Goal: Task Accomplishment & Management: Complete application form

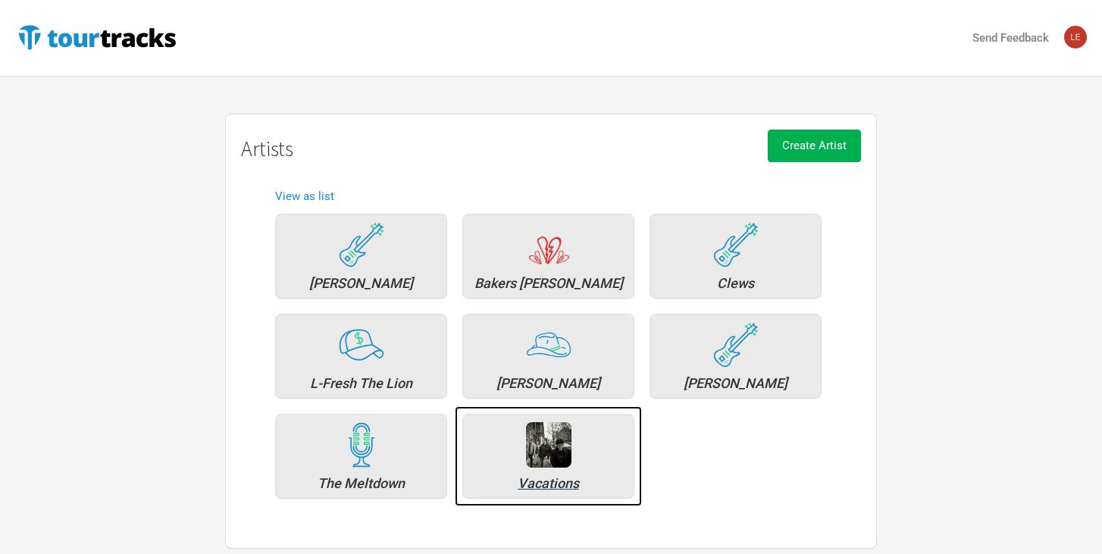
click at [556, 478] on div "Vacations" at bounding box center [548, 484] width 155 height 14
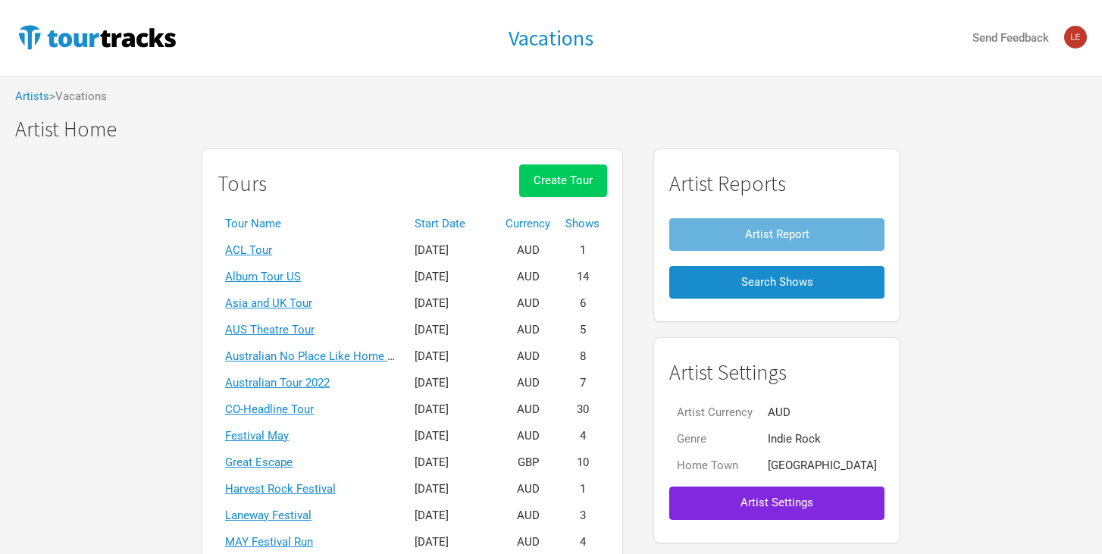
click at [593, 187] on span "Create Tour" at bounding box center [563, 181] width 59 height 14
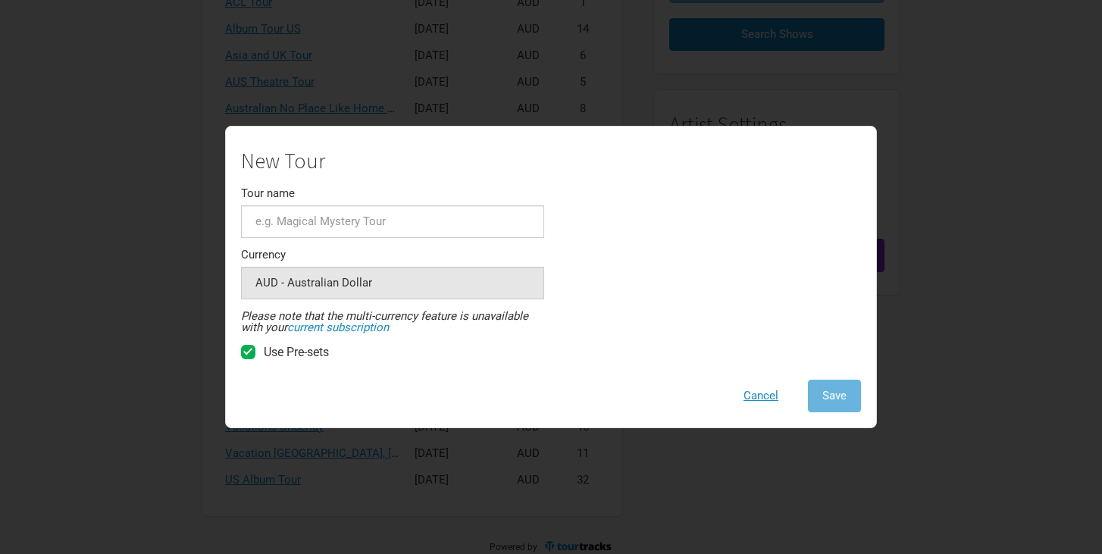
scroll to position [261, 0]
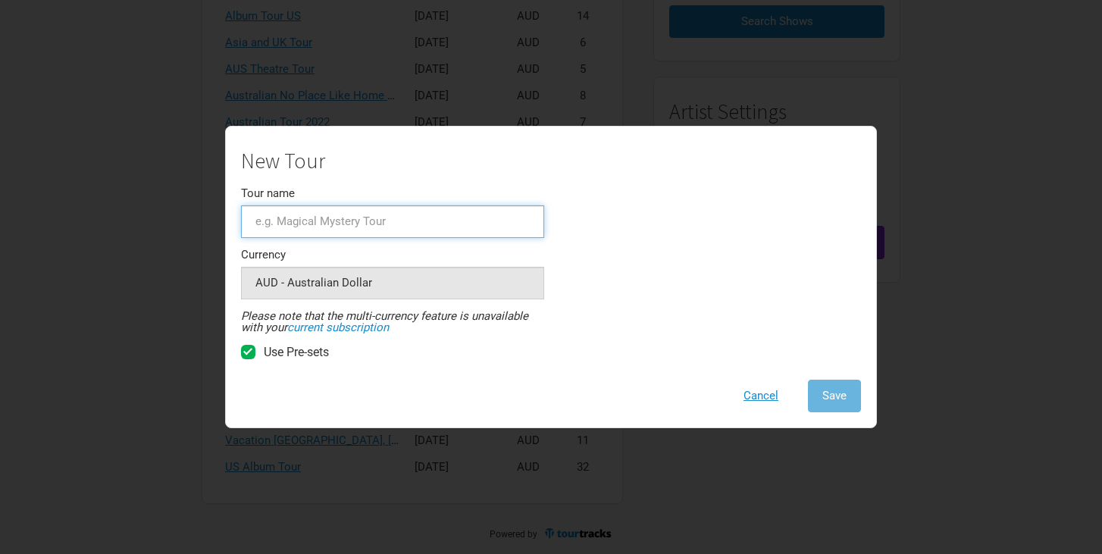
click at [500, 212] on input "Tour name" at bounding box center [392, 221] width 303 height 33
type input "Underplay tour"
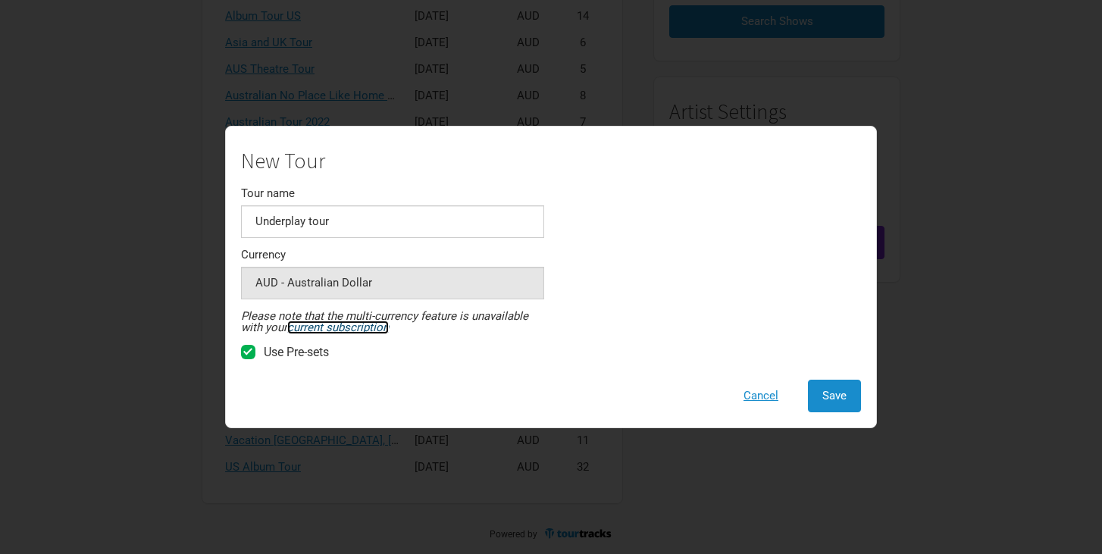
click at [369, 325] on link "current subscription" at bounding box center [338, 328] width 102 height 14
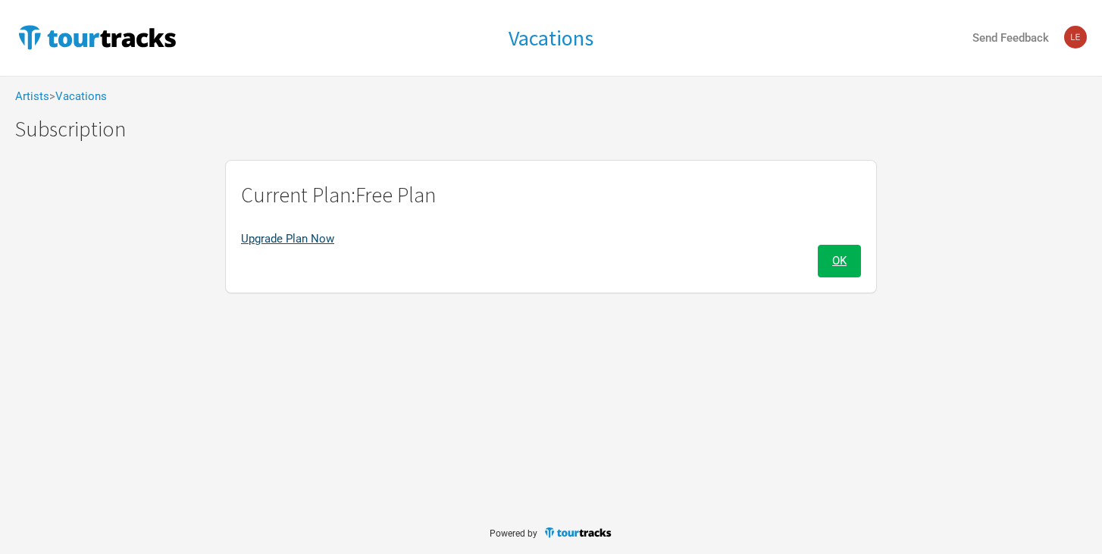
click at [300, 240] on link "Upgrade Plan Now" at bounding box center [287, 239] width 93 height 14
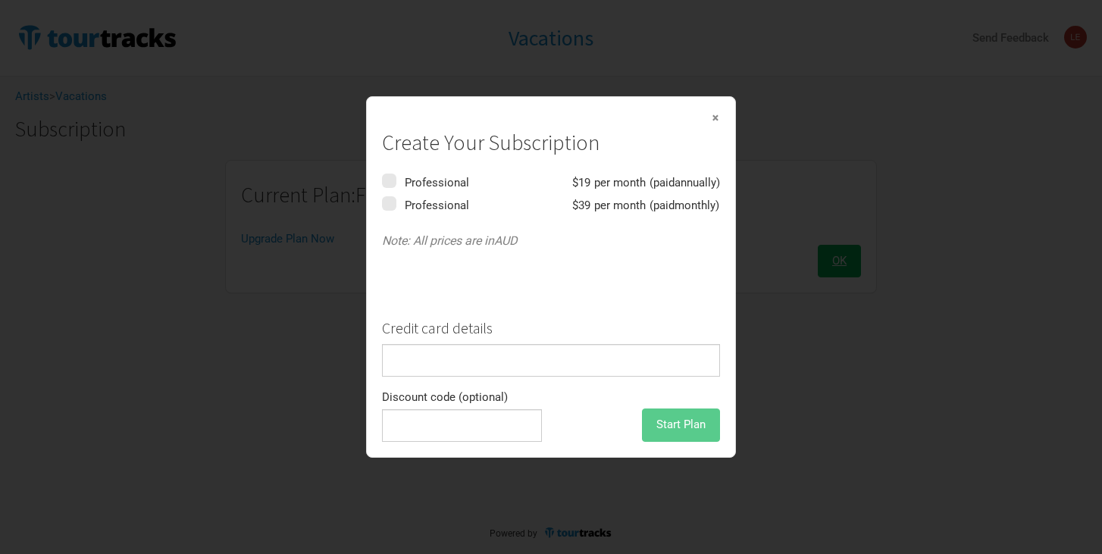
click at [397, 183] on label "Professional $ 19 per month (paid annually )" at bounding box center [551, 181] width 338 height 15
click at [405, 183] on input "checkbox" at bounding box center [412, 182] width 15 height 10
checkbox input "true"
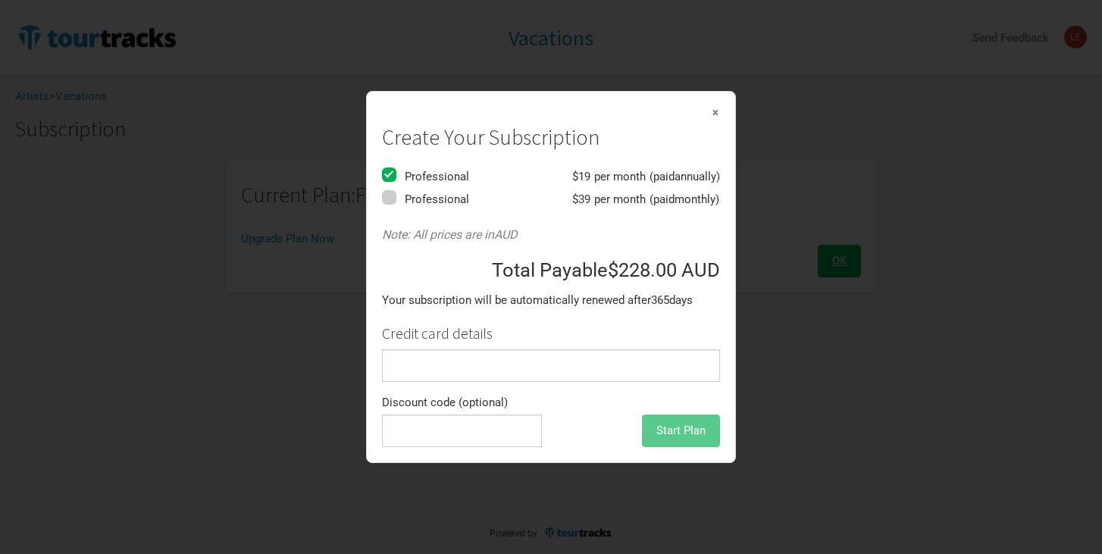
click at [390, 199] on span at bounding box center [389, 197] width 14 height 14
click at [405, 199] on input "checkbox" at bounding box center [412, 198] width 15 height 10
checkbox input "true"
checkbox input "false"
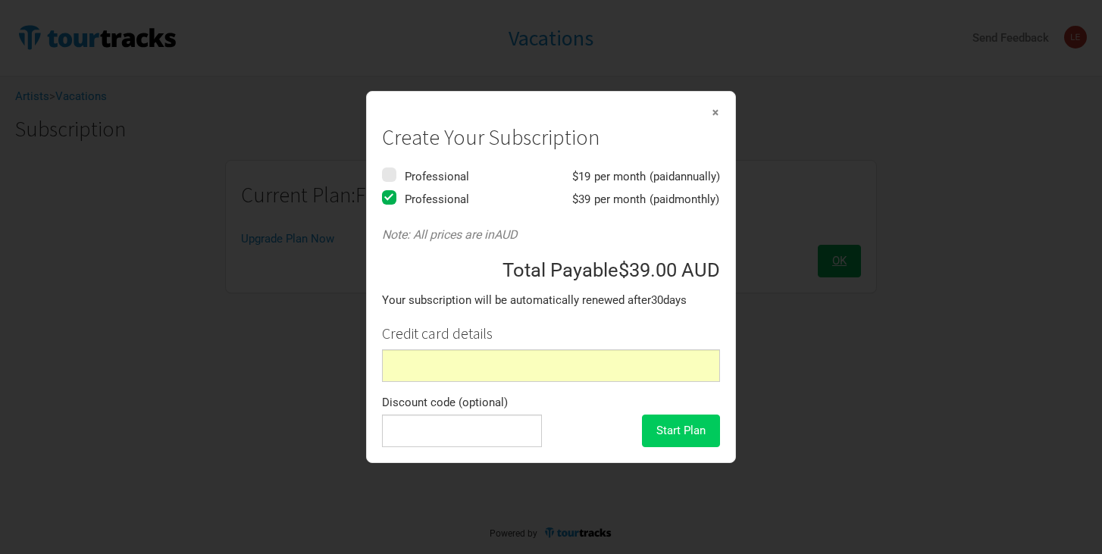
click at [676, 428] on span "Start Plan" at bounding box center [681, 431] width 49 height 14
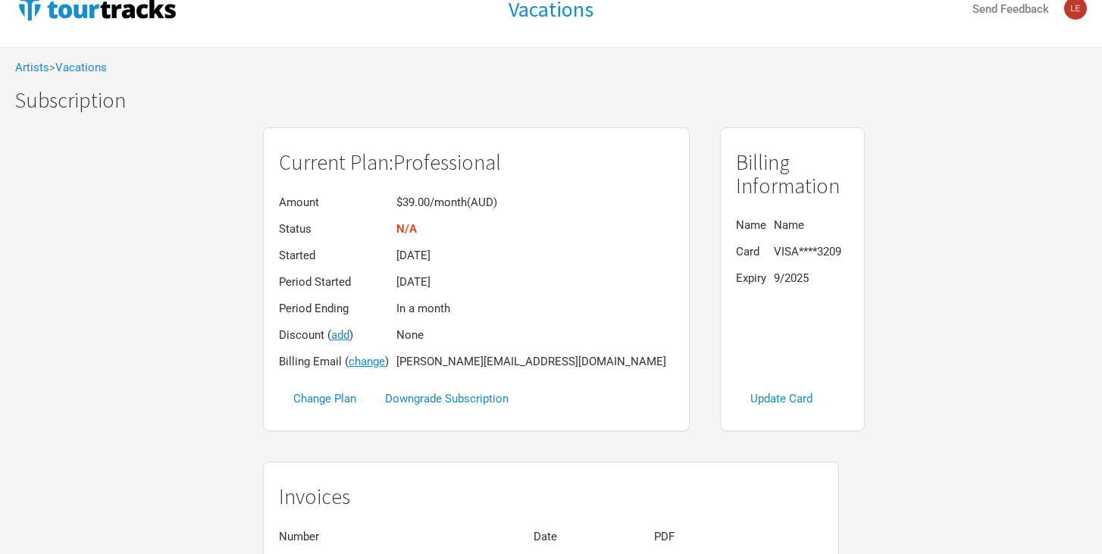
scroll to position [15, 0]
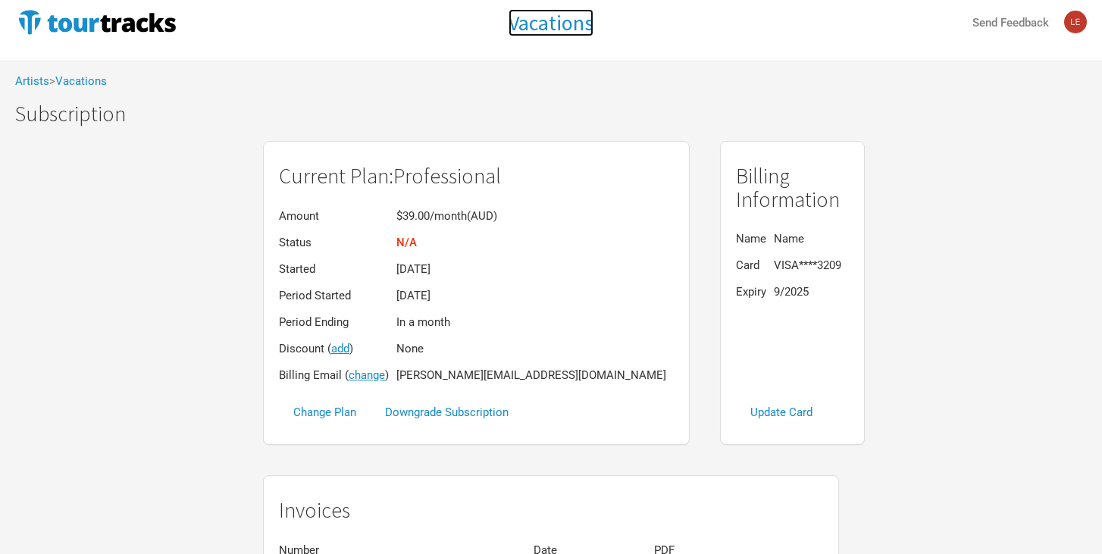
click at [545, 20] on h1 "Vacations" at bounding box center [551, 22] width 85 height 27
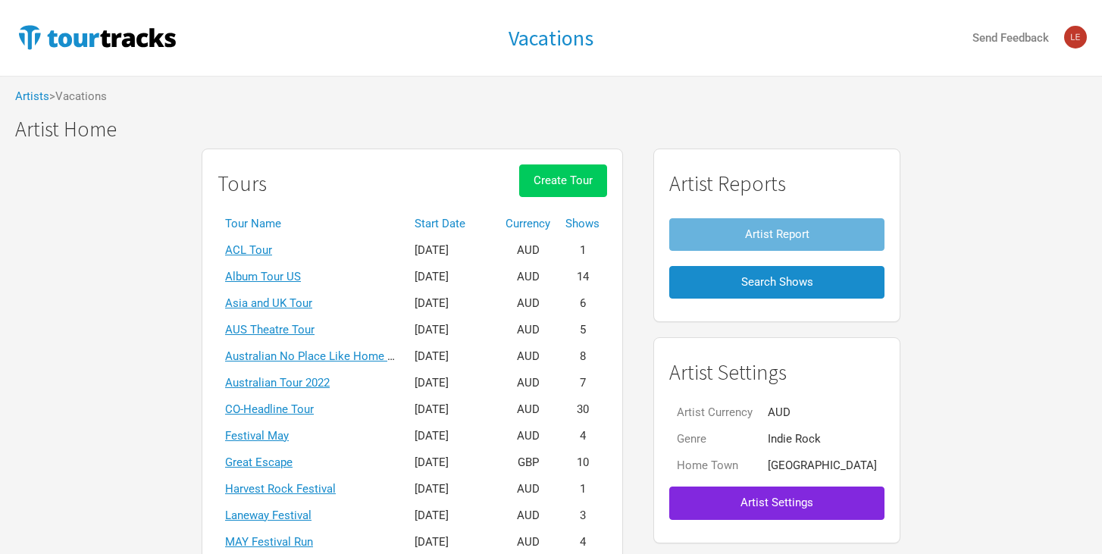
click at [593, 181] on span "Create Tour" at bounding box center [563, 181] width 59 height 14
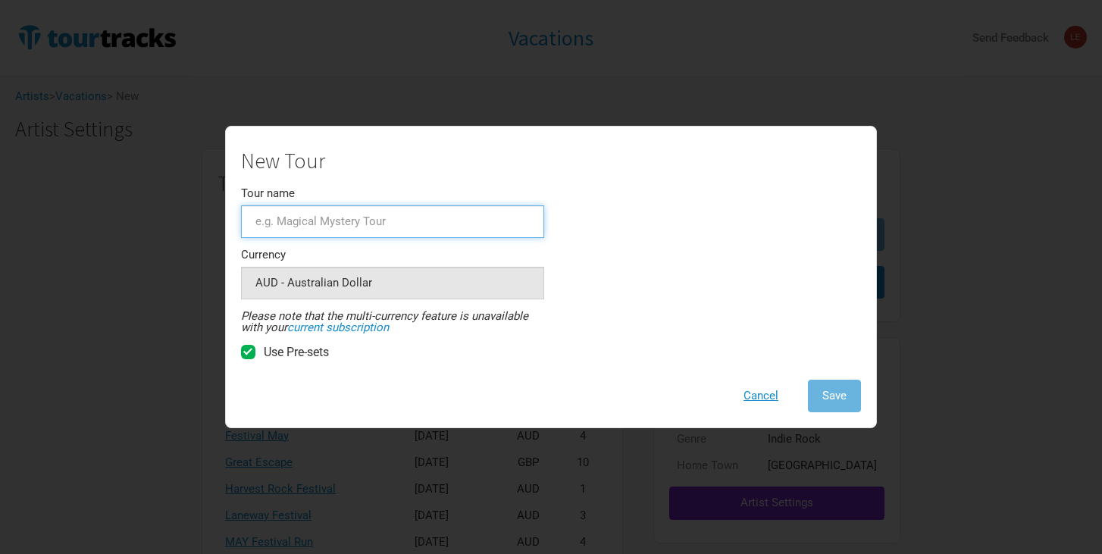
click at [450, 232] on input "Tour name" at bounding box center [392, 221] width 303 height 33
type input "Underplay Tour"
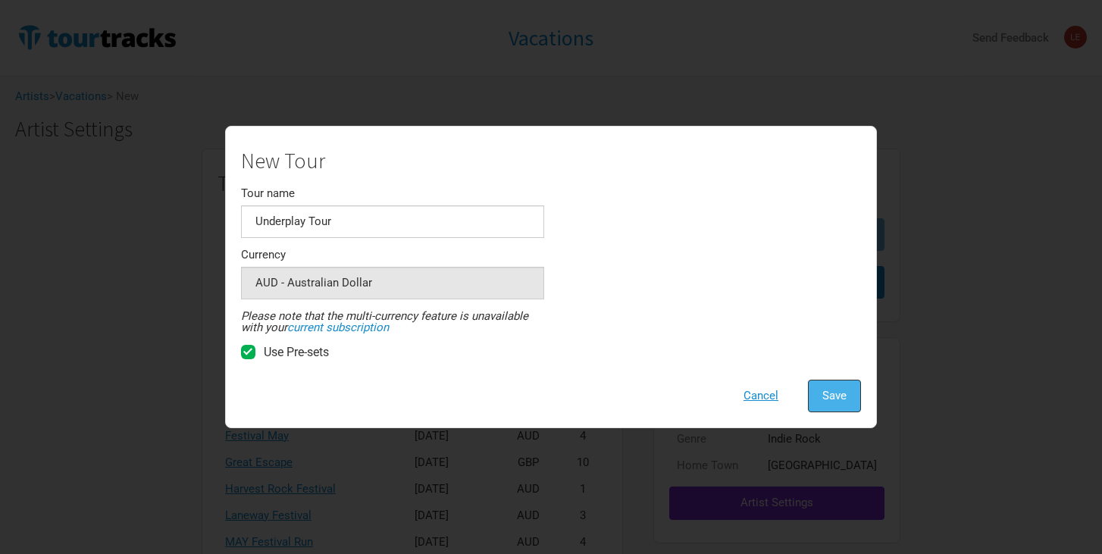
click at [826, 401] on span "Save" at bounding box center [835, 396] width 24 height 14
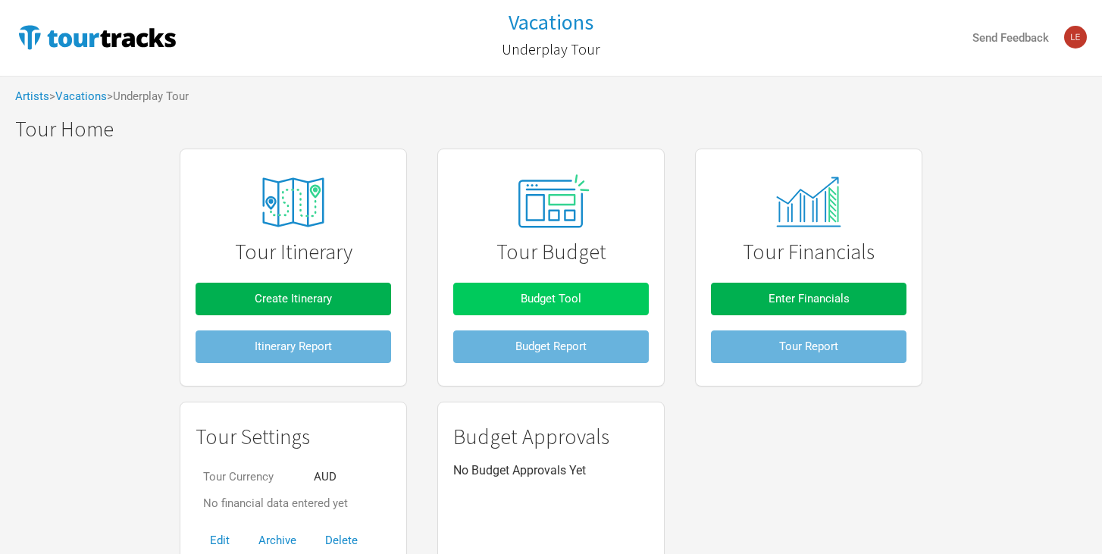
click at [582, 293] on button "Budget Tool" at bounding box center [551, 299] width 196 height 33
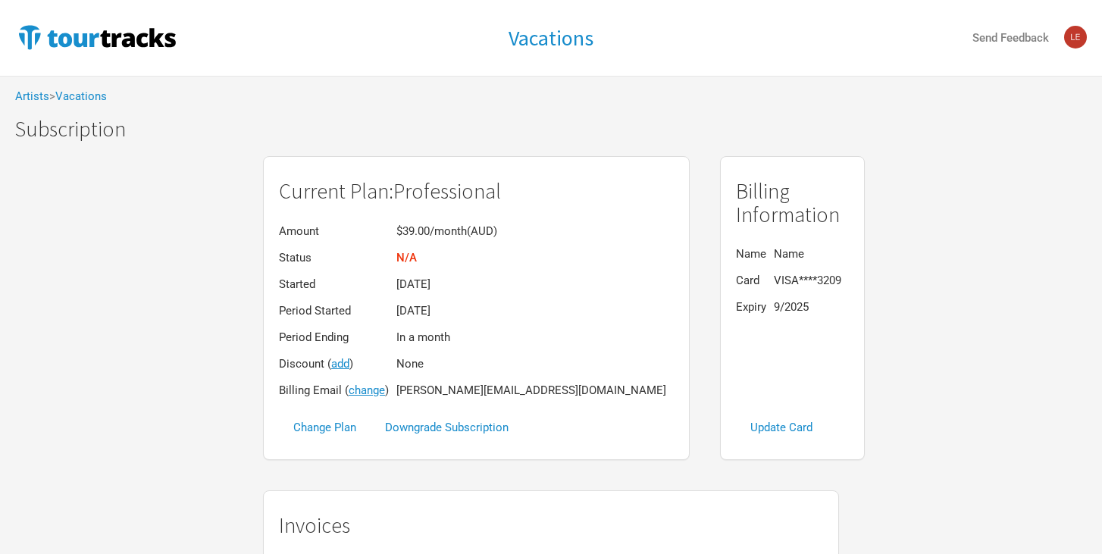
click at [1068, 36] on img at bounding box center [1076, 37] width 23 height 23
click at [783, 52] on div "Vacations Send Feedback Contact Us Sign Out" at bounding box center [551, 38] width 1102 height 76
click at [579, 36] on h1 "Vacations" at bounding box center [551, 37] width 85 height 27
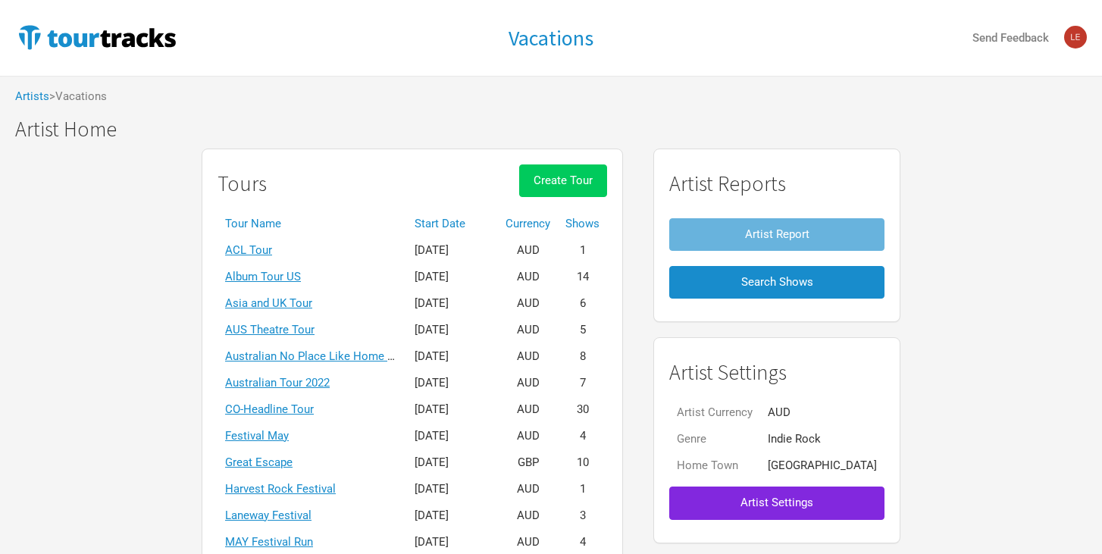
click at [586, 177] on span "Create Tour" at bounding box center [563, 181] width 59 height 14
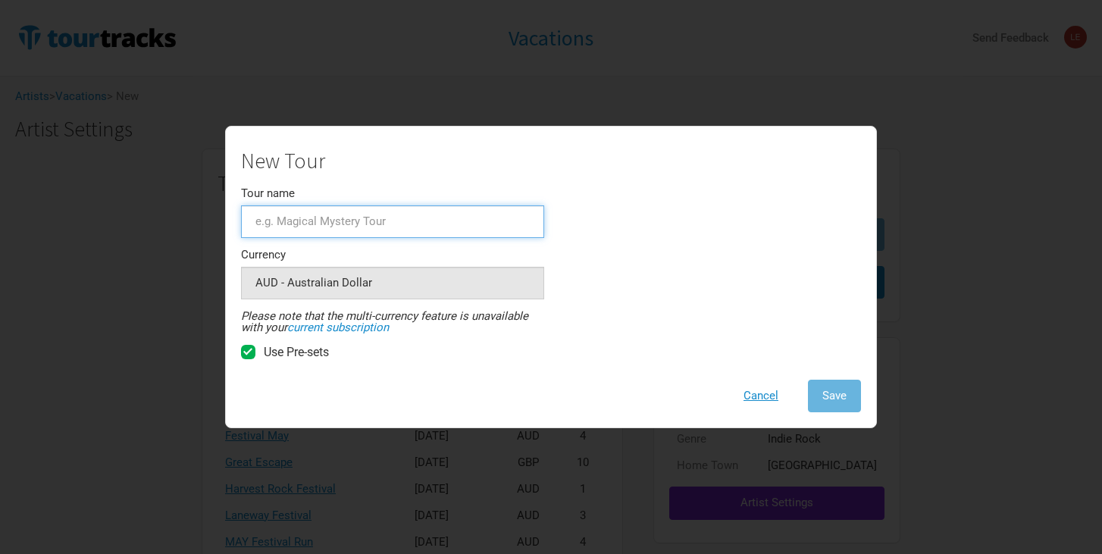
click at [501, 235] on input "Tour name" at bounding box center [392, 221] width 303 height 33
click at [492, 224] on input "Tour name" at bounding box center [392, 221] width 303 height 33
type input "Underplay tour"
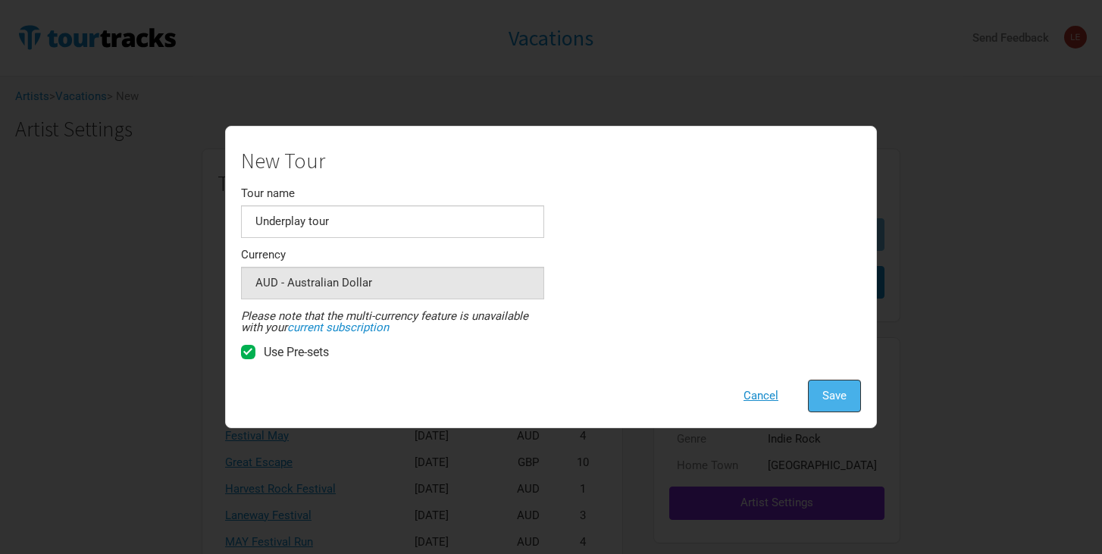
click at [839, 398] on span "Save" at bounding box center [835, 396] width 24 height 14
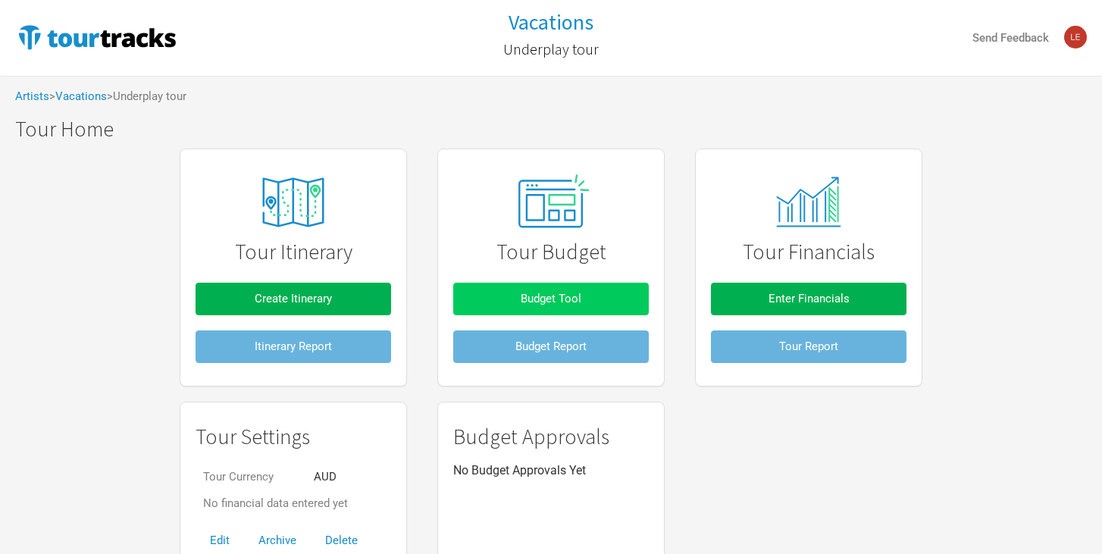
click at [604, 305] on button "Budget Tool" at bounding box center [551, 299] width 196 height 33
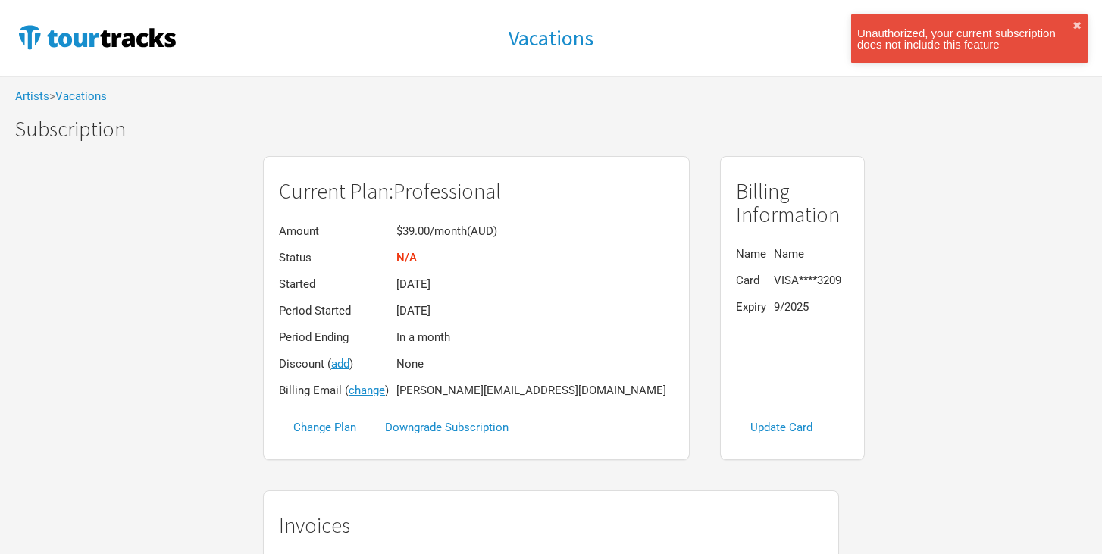
click at [966, 40] on div "Unauthorized, your current subscription does not include this feature" at bounding box center [965, 38] width 215 height 23
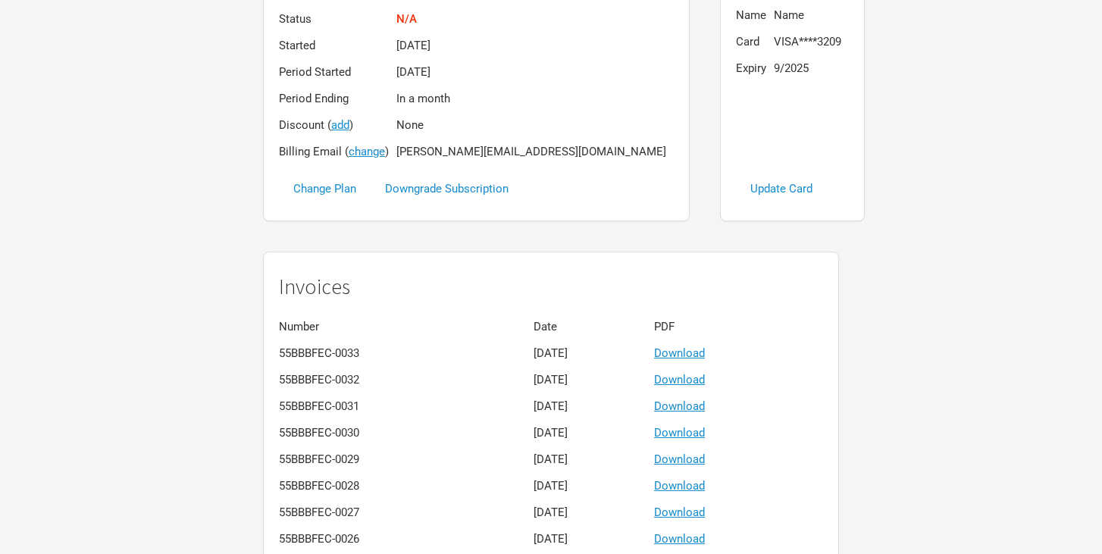
scroll to position [207, 0]
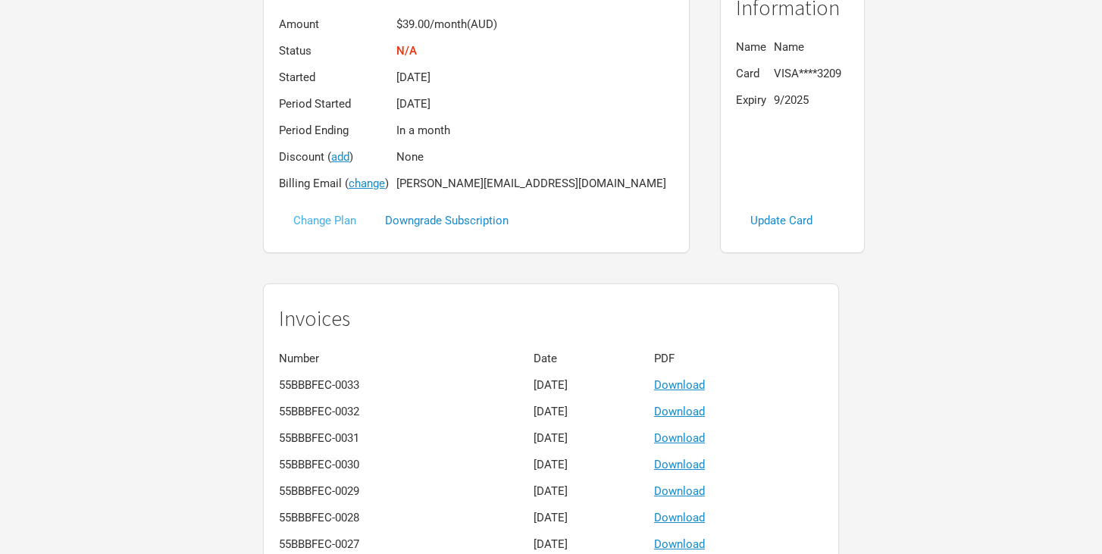
click at [352, 218] on button "Change Plan" at bounding box center [325, 221] width 92 height 33
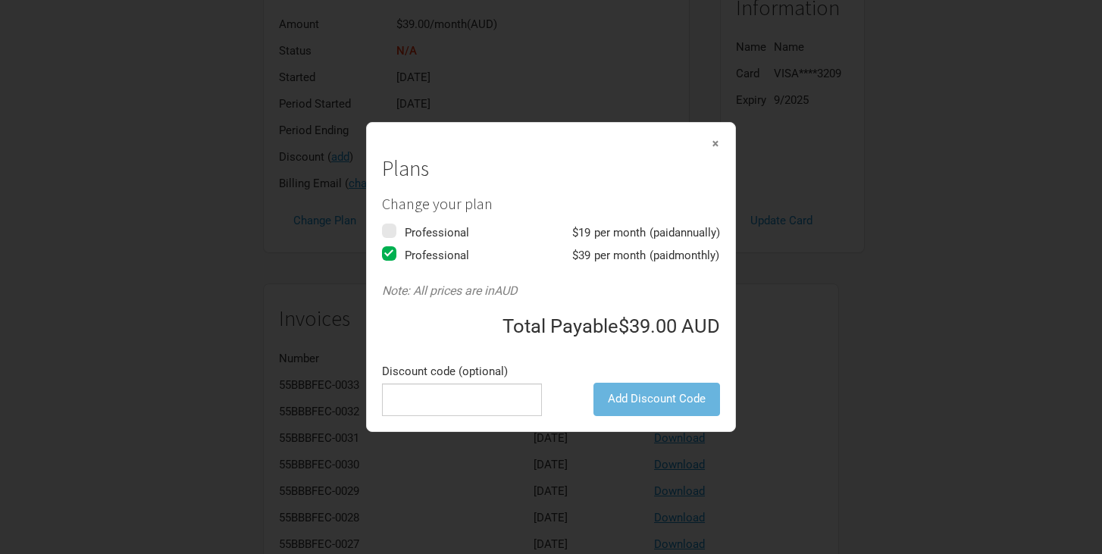
click at [720, 145] on span "×" at bounding box center [715, 143] width 9 height 17
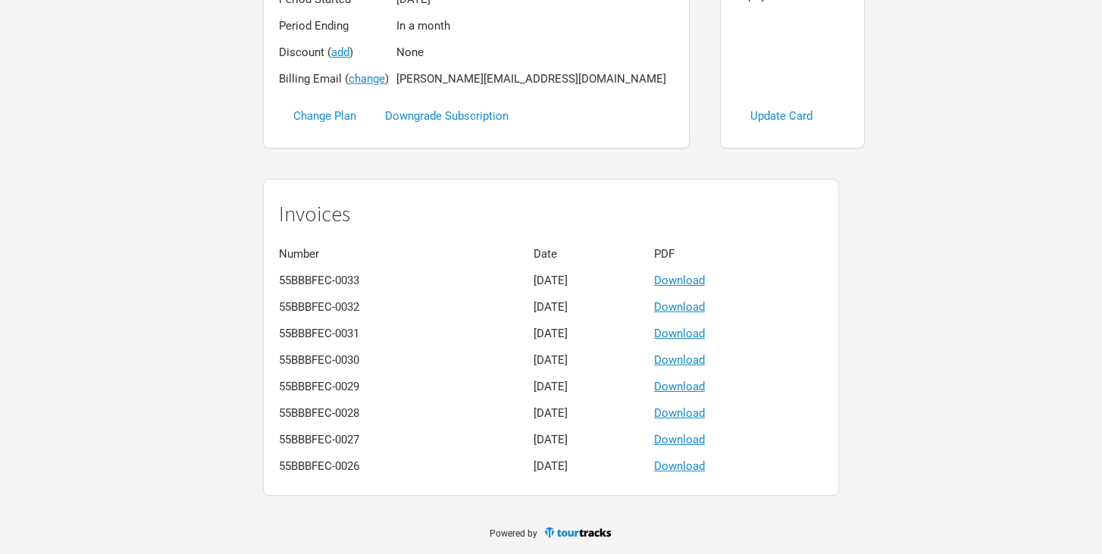
scroll to position [0, 0]
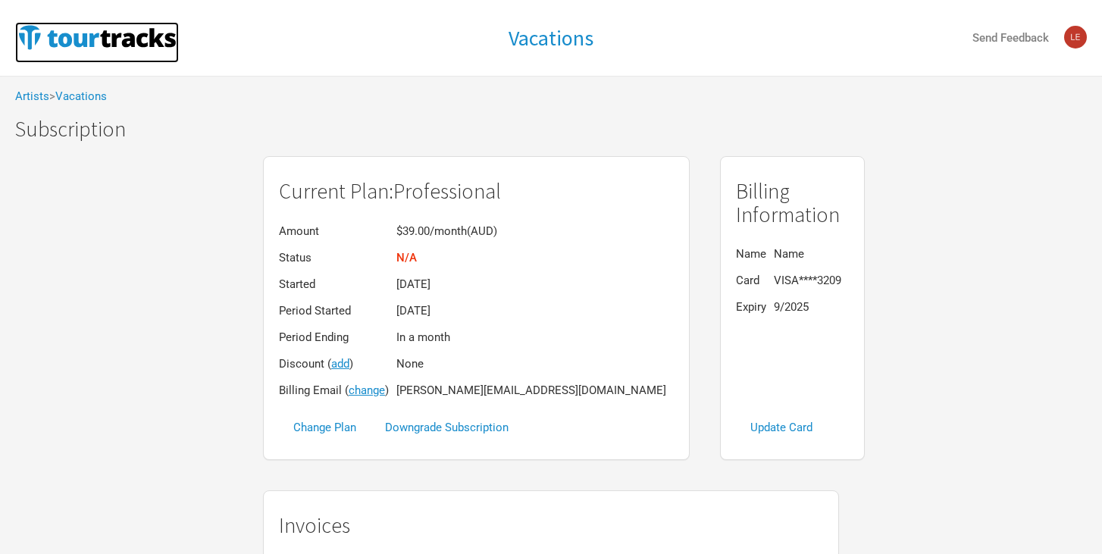
click at [102, 40] on img at bounding box center [97, 37] width 164 height 30
